Goal: Communication & Community: Participate in discussion

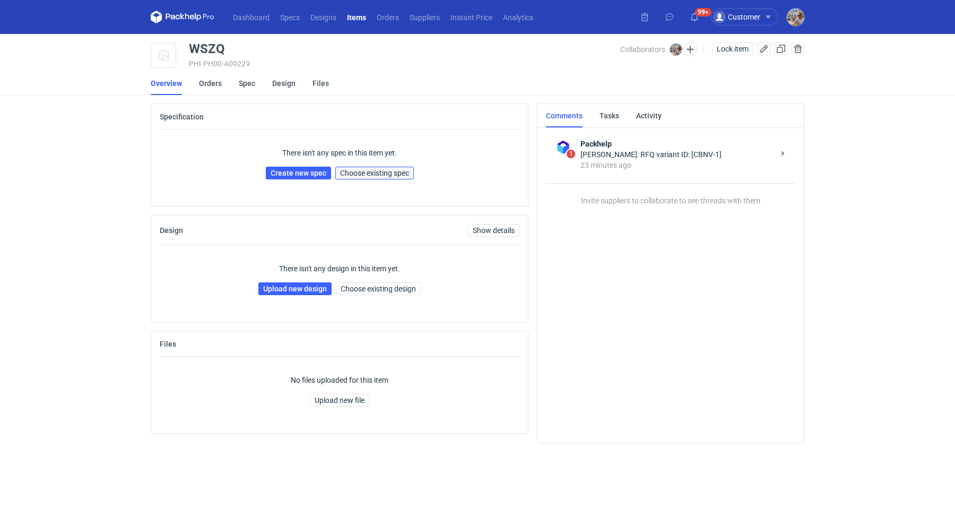
click at [383, 175] on span "Choose existing spec" at bounding box center [374, 172] width 69 height 7
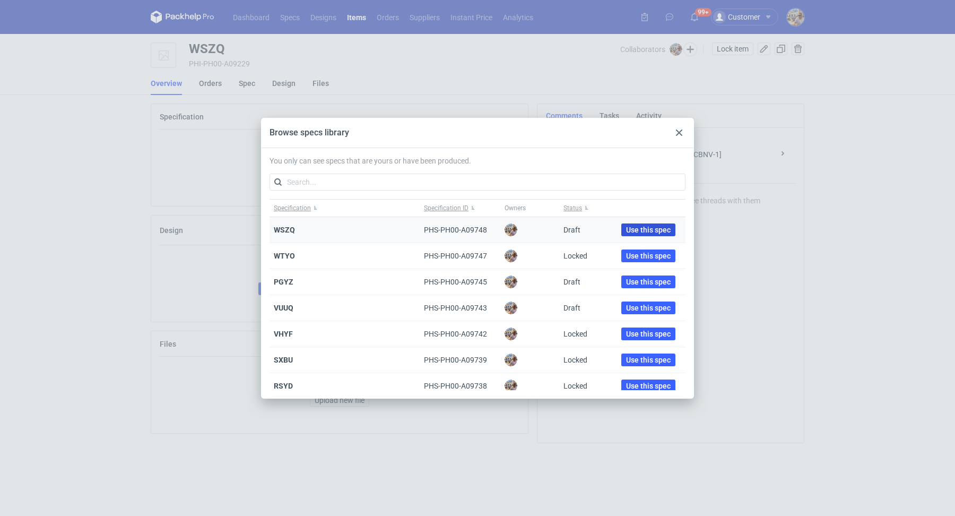
click at [626, 231] on span "Use this spec" at bounding box center [648, 229] width 45 height 7
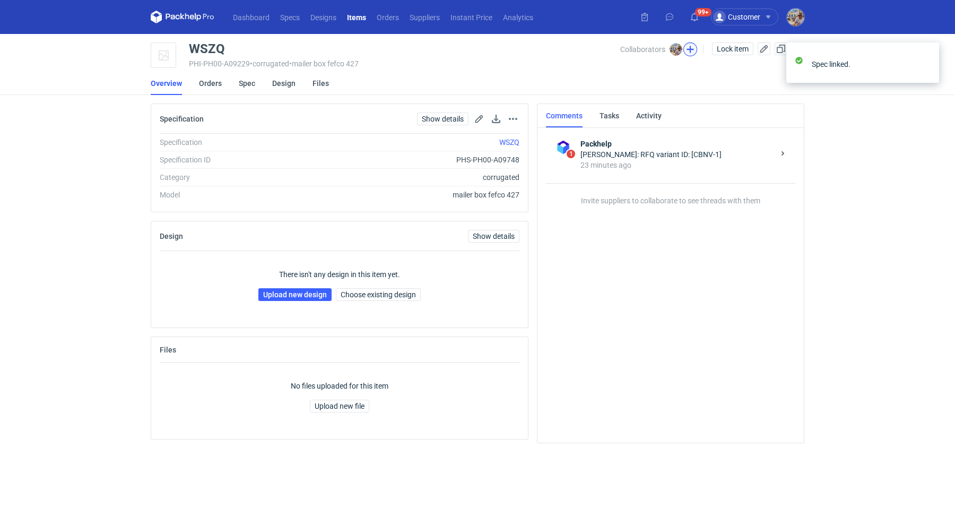
click at [691, 51] on button "button" at bounding box center [690, 49] width 14 height 14
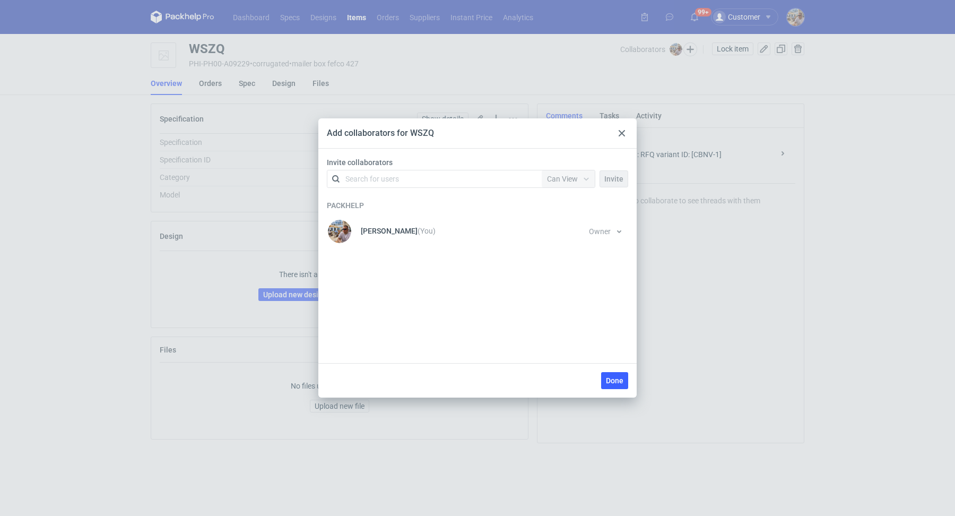
click at [377, 183] on div "Search for users" at bounding box center [372, 179] width 54 height 11
type input "[PERSON_NAME]"
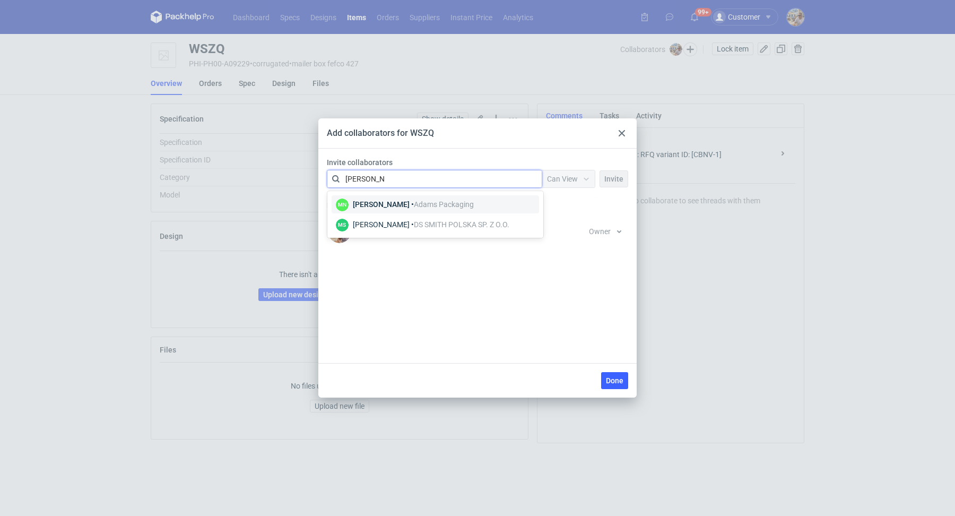
click at [416, 206] on div "[PERSON_NAME] • Adams Packaging" at bounding box center [413, 204] width 121 height 11
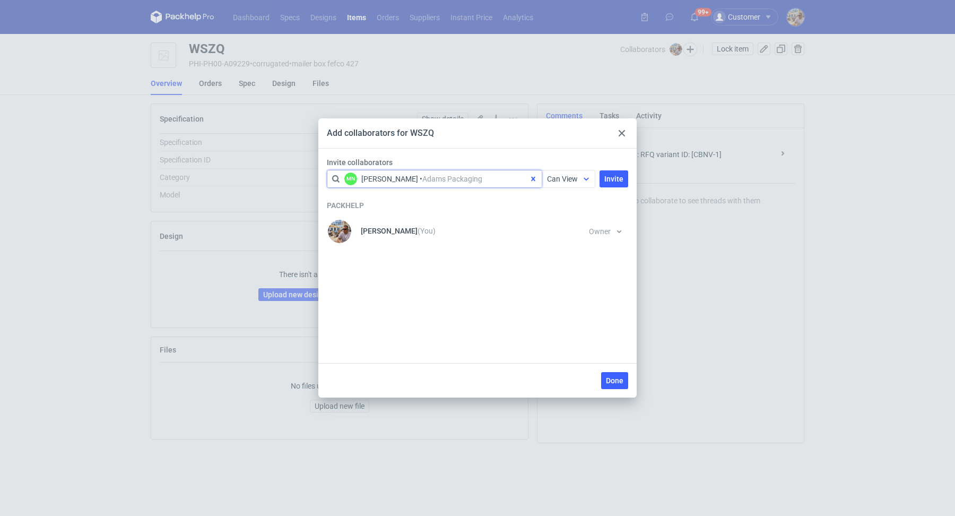
click at [570, 180] on span "Can View" at bounding box center [562, 179] width 31 height 8
click at [565, 218] on span "Can Edit" at bounding box center [566, 219] width 28 height 11
click at [622, 177] on span "Invite" at bounding box center [613, 178] width 19 height 7
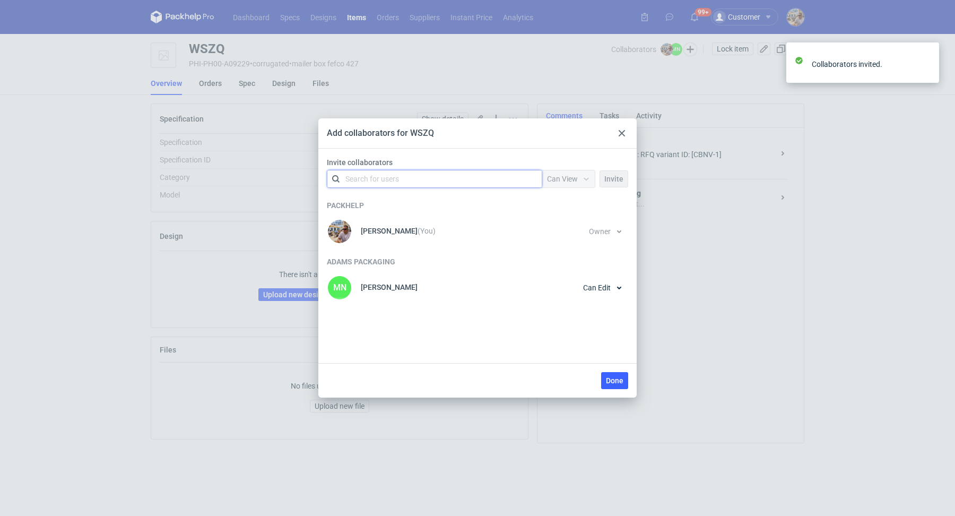
click at [409, 177] on div "Search for users" at bounding box center [432, 178] width 185 height 15
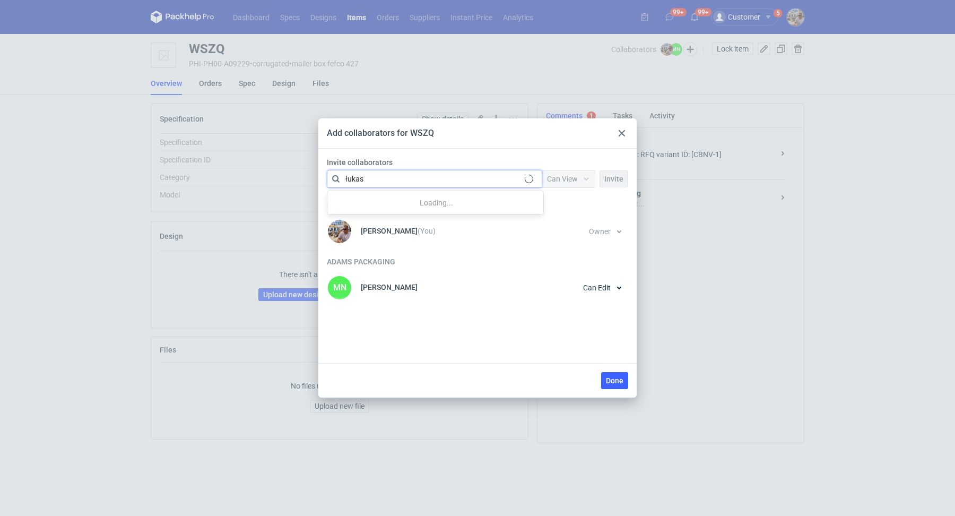
type input "[PERSON_NAME]"
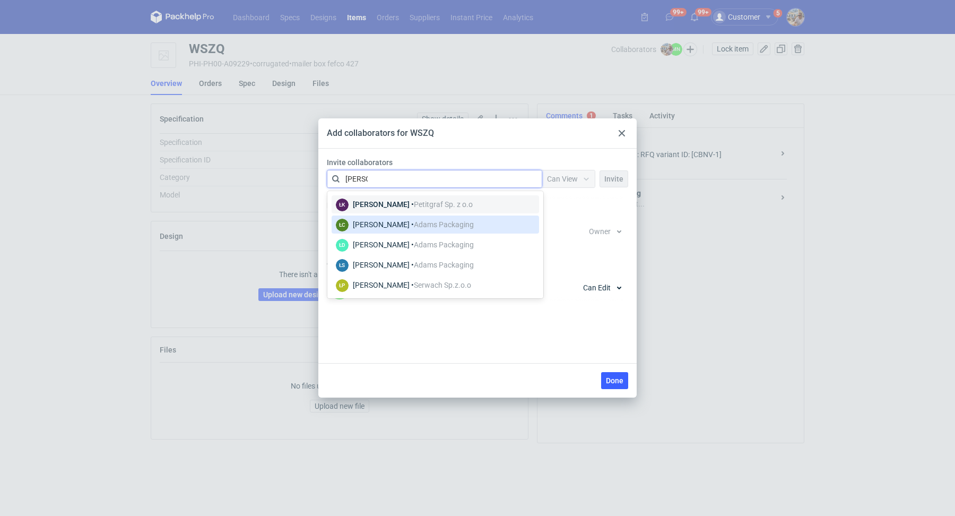
click at [493, 224] on div "ŁC [PERSON_NAME] • Adams Packaging" at bounding box center [435, 225] width 199 height 14
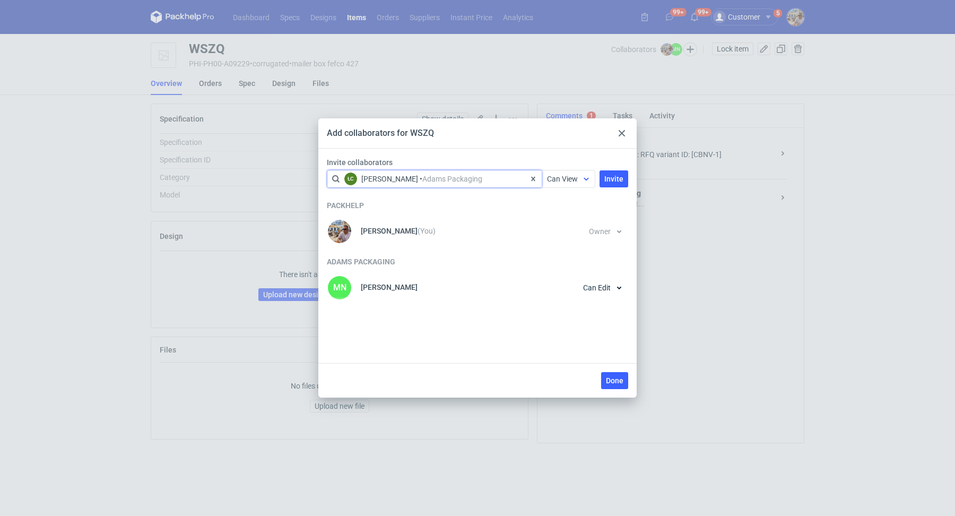
click at [563, 177] on span "Can View" at bounding box center [562, 179] width 31 height 8
click at [558, 217] on span "Can Edit" at bounding box center [566, 219] width 28 height 11
click at [611, 180] on span "Invite" at bounding box center [613, 178] width 19 height 7
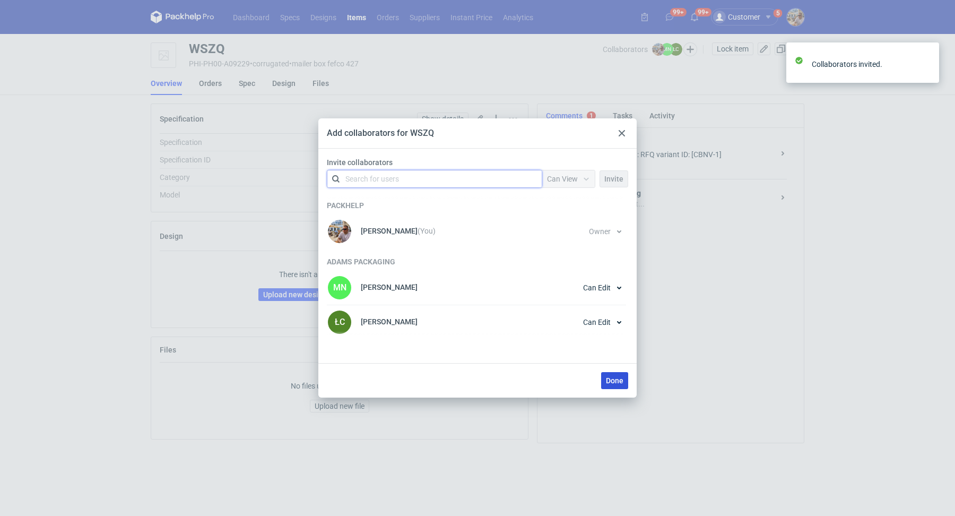
click at [619, 380] on span "Done" at bounding box center [615, 380] width 18 height 7
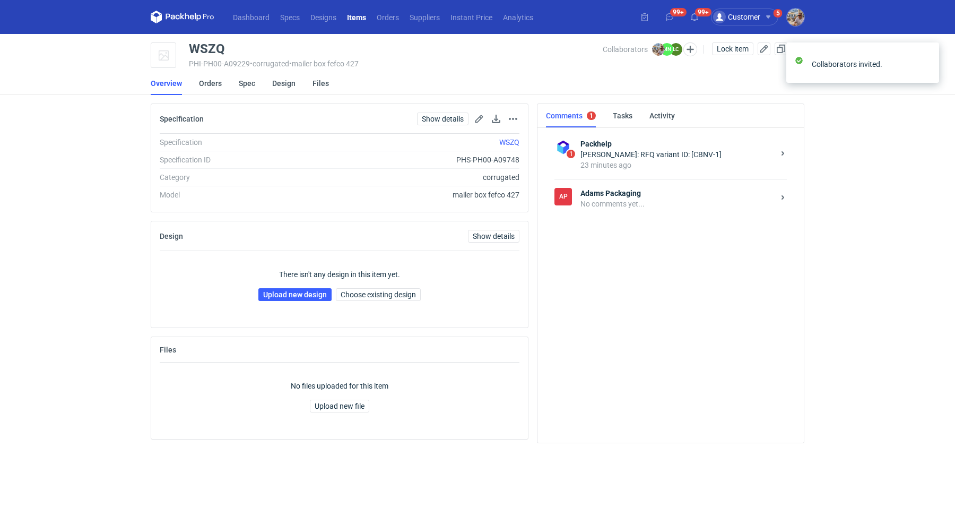
click at [609, 196] on strong "Adams Packaging" at bounding box center [678, 193] width 194 height 11
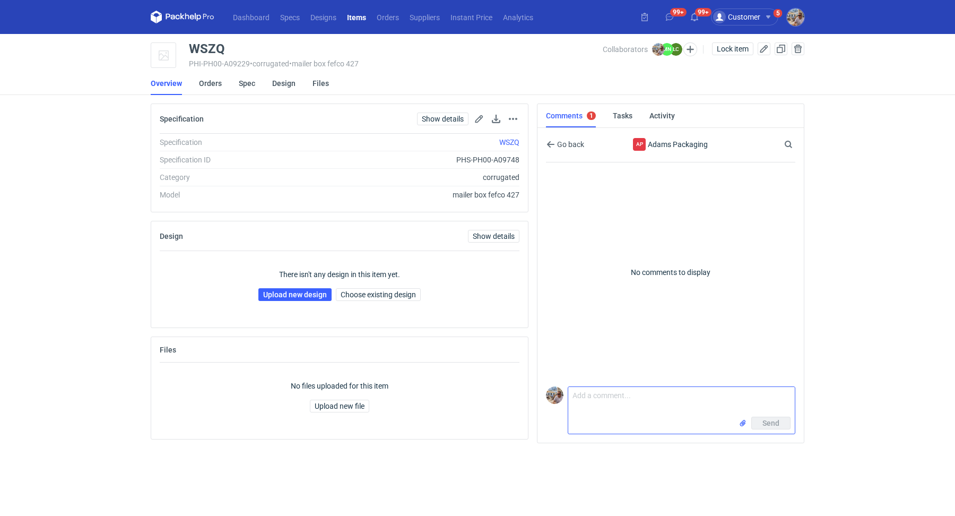
click at [595, 396] on textarea "Comment message" at bounding box center [681, 402] width 227 height 30
paste textarea "CBNV - 1"
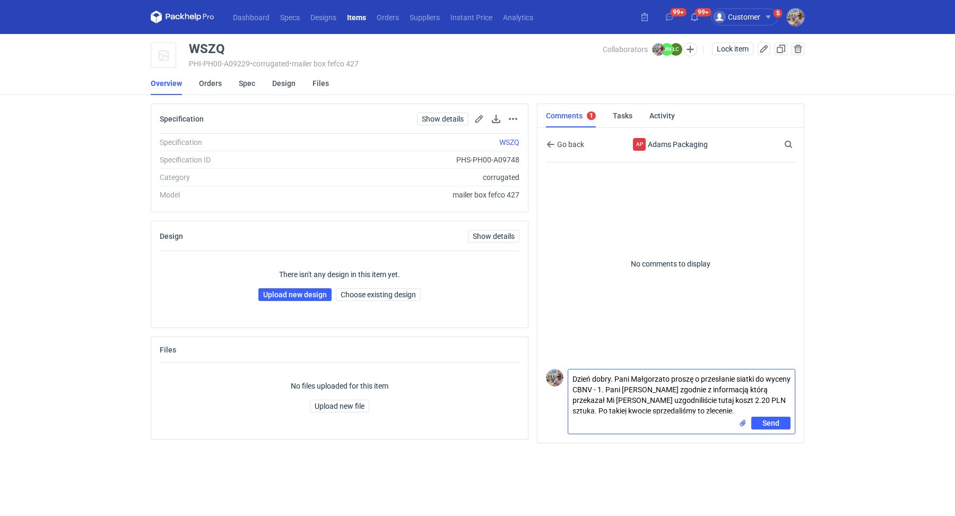
type textarea "Dzień dobry. Pani Małgorzato proszę o przesłanie siatki do wyceny CBNV - 1. Pan…"
